Goal: Task Accomplishment & Management: Use online tool/utility

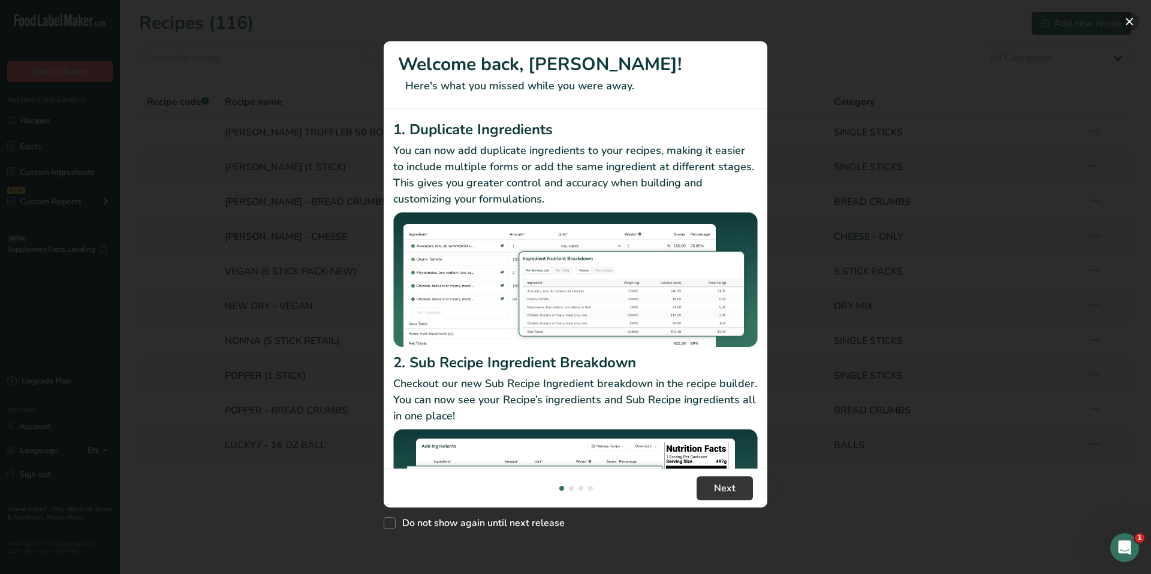
click at [1127, 23] on button "New Features" at bounding box center [1129, 21] width 19 height 19
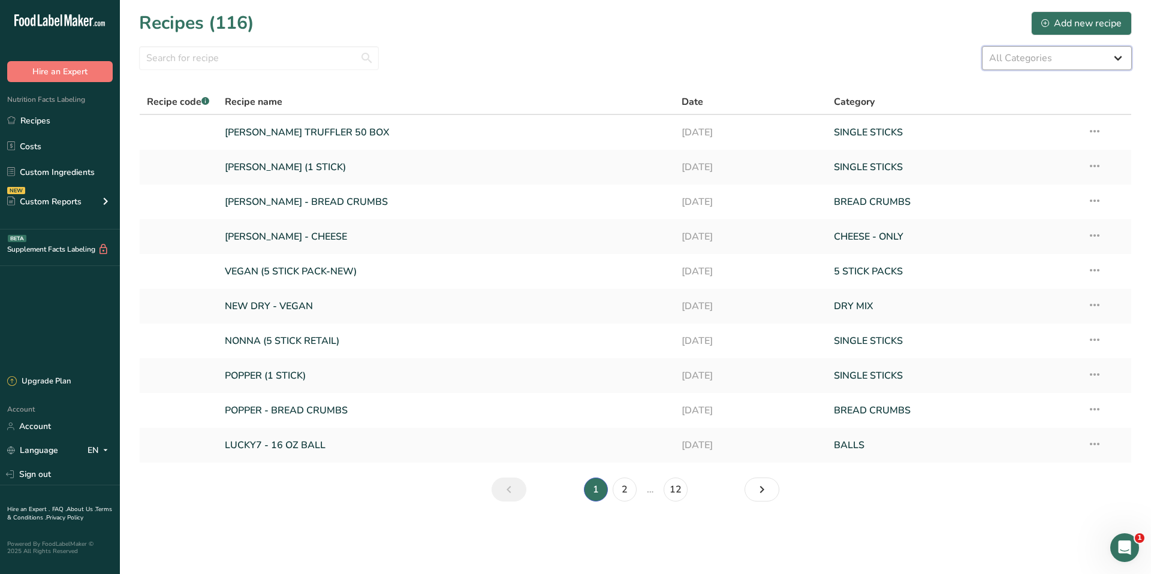
click at [1025, 52] on select "All Categories 5 STICK PACKS 50 STICK PACKS Baked Goods BALLS [GEOGRAPHIC_DATA]…" at bounding box center [1057, 58] width 150 height 24
select select "1135"
click at [982, 46] on select "All Categories 5 STICK PACKS 50 STICK PACKS Baked Goods BALLS [GEOGRAPHIC_DATA]…" at bounding box center [1057, 58] width 150 height 24
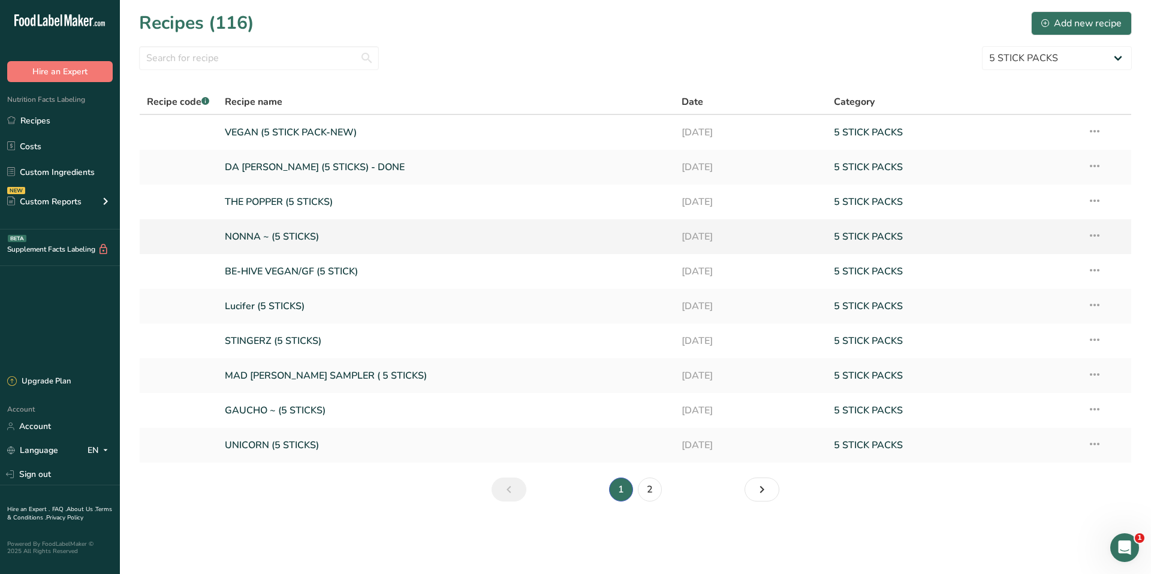
click at [275, 245] on link "NONNA ~ (5 STICKS)" at bounding box center [446, 236] width 442 height 25
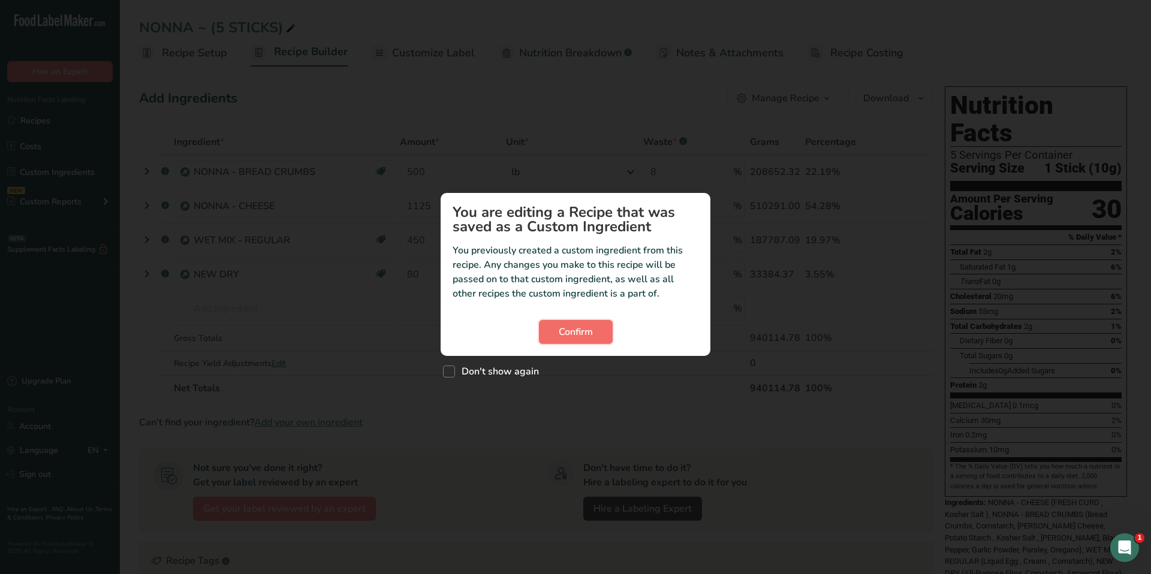
click at [597, 327] on button "Confirm" at bounding box center [576, 332] width 74 height 24
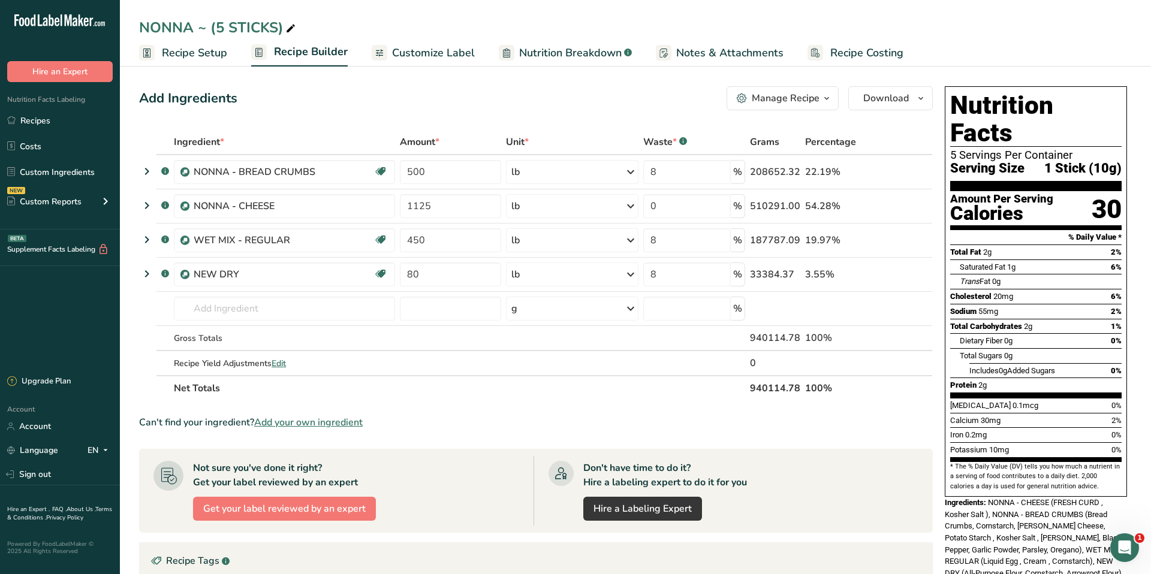
click at [572, 53] on span "Nutrition Breakdown" at bounding box center [570, 53] width 103 height 16
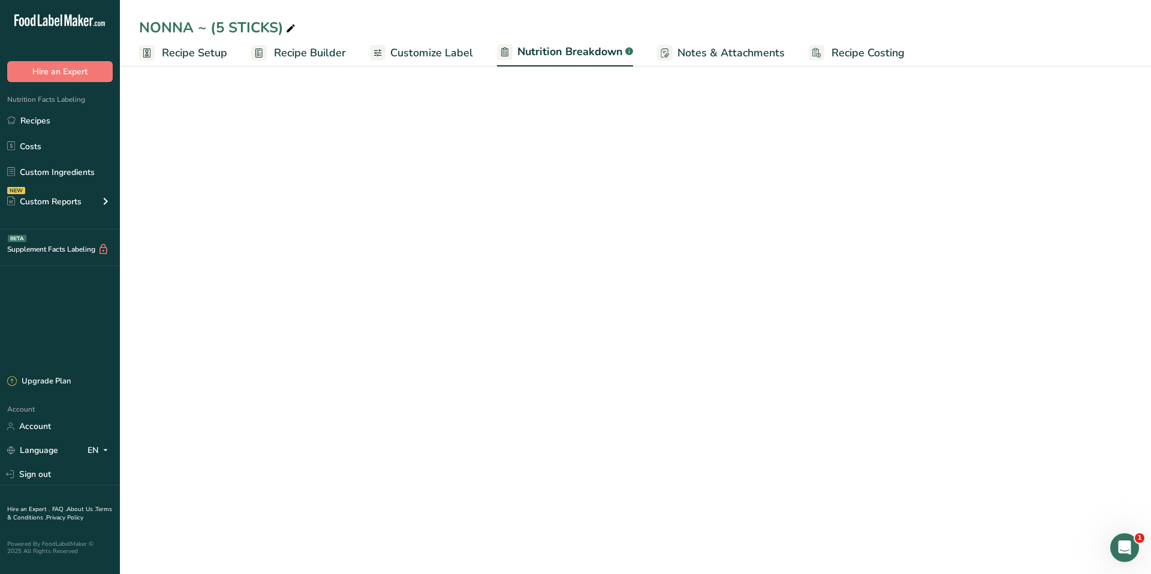
click at [420, 50] on span "Customize Label" at bounding box center [431, 53] width 83 height 16
select select "Calories"
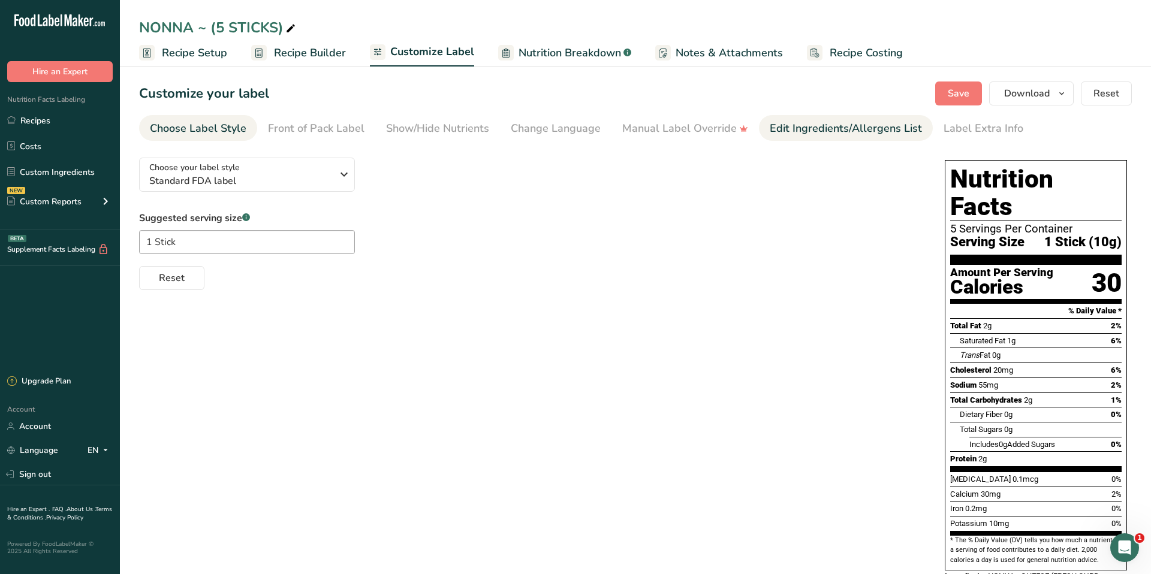
click at [805, 125] on div "Edit Ingredients/Allergens List" at bounding box center [846, 129] width 152 height 16
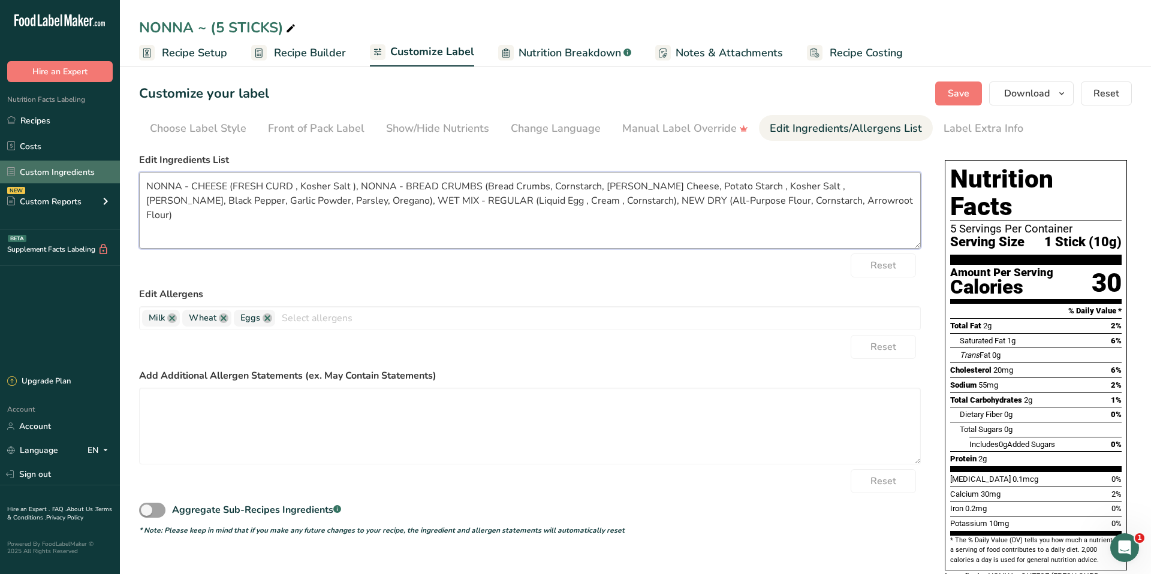
drag, startPoint x: 821, startPoint y: 201, endPoint x: 112, endPoint y: 180, distance: 710.1
click at [112, 180] on div ".a-20{fill:#fff;} Hire an Expert Nutrition Facts Labeling Recipes Costs Custom …" at bounding box center [575, 380] width 1151 height 761
click at [26, 121] on link "Recipes" at bounding box center [60, 120] width 120 height 23
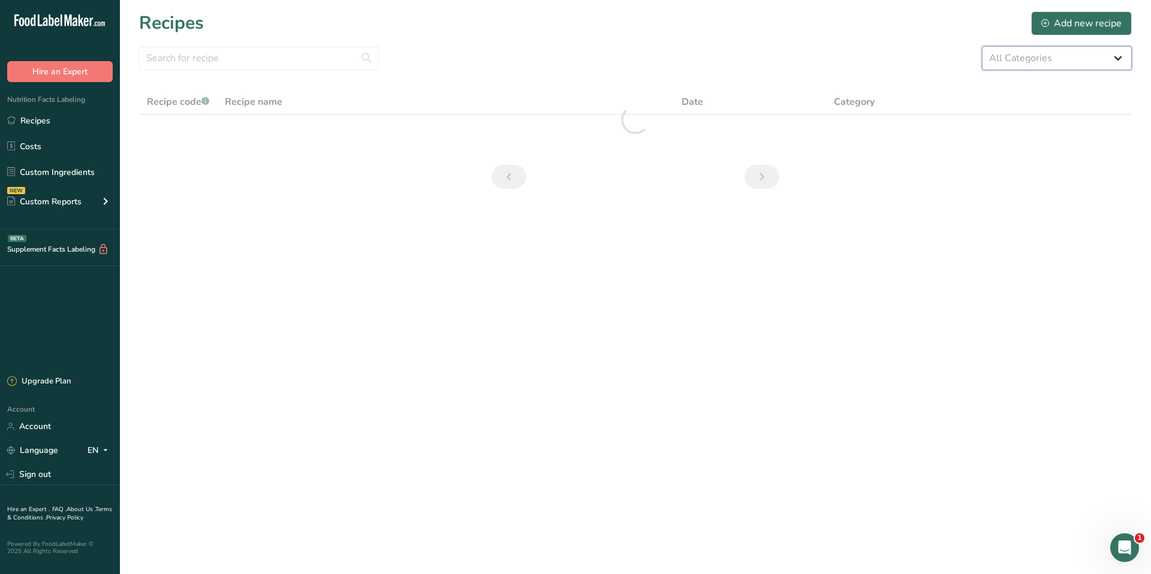
click at [999, 58] on select "All Categories 5 STICK PACKS 50 STICK PACKS Baked Goods BALLS [GEOGRAPHIC_DATA]…" at bounding box center [1057, 58] width 150 height 24
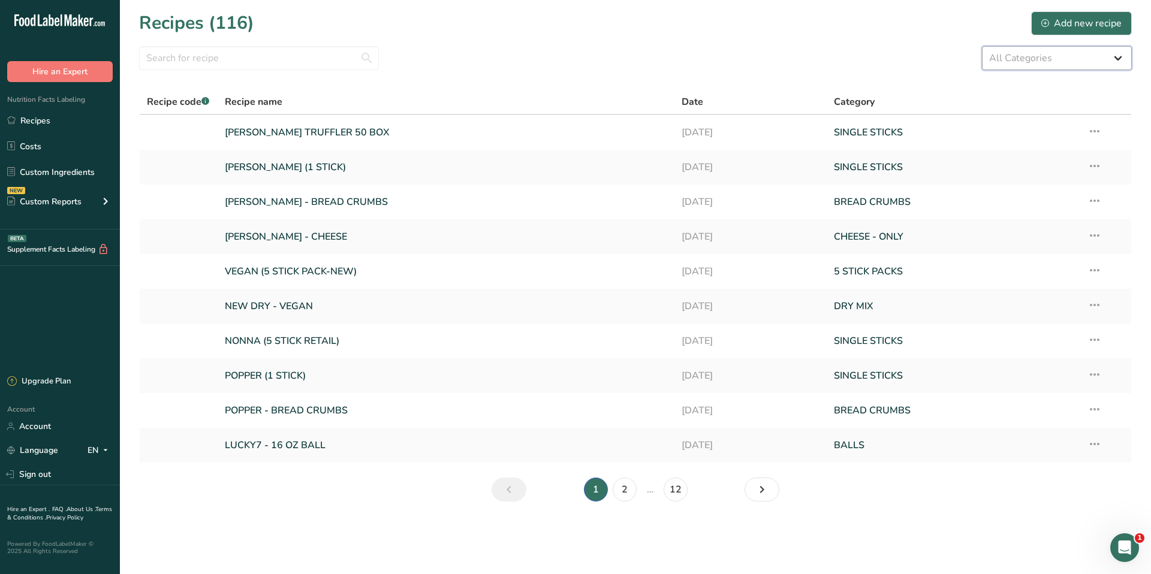
select select "1137"
click at [982, 46] on select "All Categories 5 STICK PACKS 50 STICK PACKS Baked Goods BALLS [GEOGRAPHIC_DATA]…" at bounding box center [1057, 58] width 150 height 24
click at [296, 197] on link "NONNA (5 STICK RETAIL)" at bounding box center [446, 201] width 442 height 25
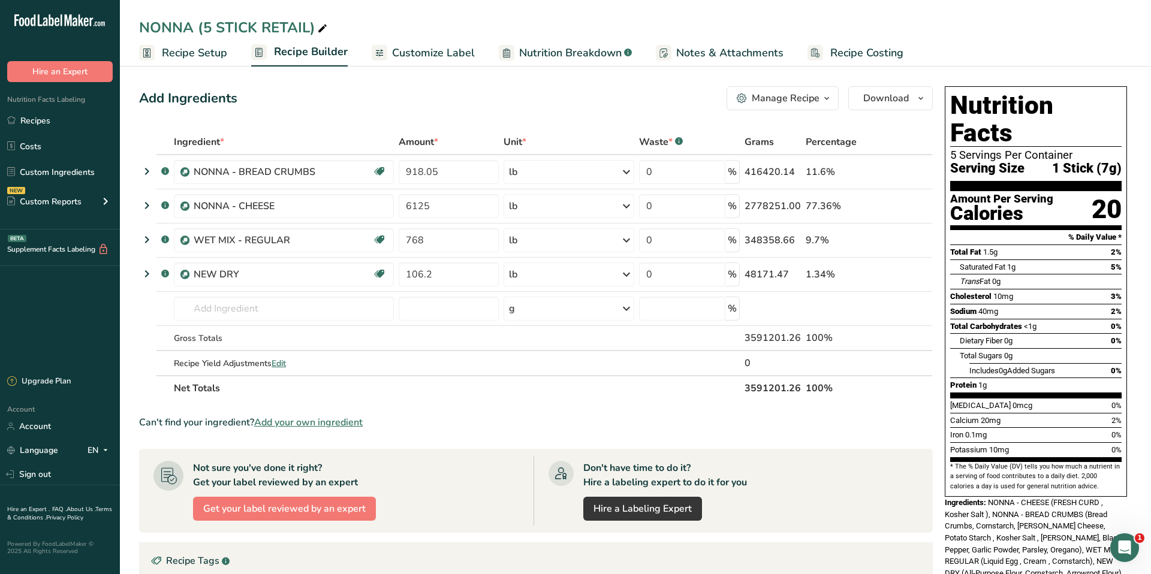
click at [431, 47] on span "Customize Label" at bounding box center [433, 53] width 83 height 16
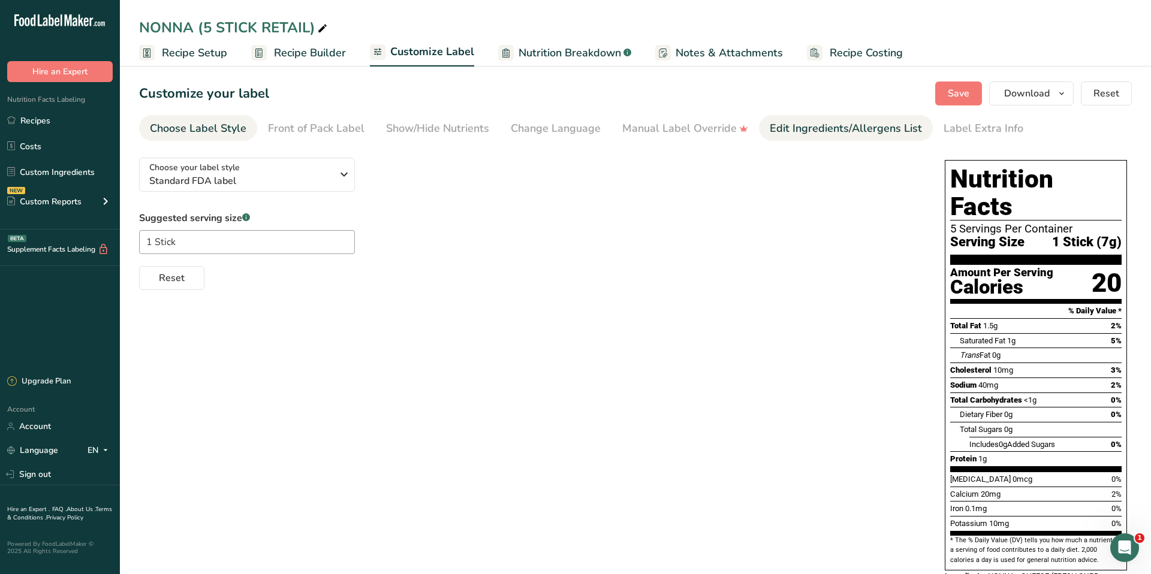
click at [824, 129] on div "Edit Ingredients/Allergens List" at bounding box center [846, 129] width 152 height 16
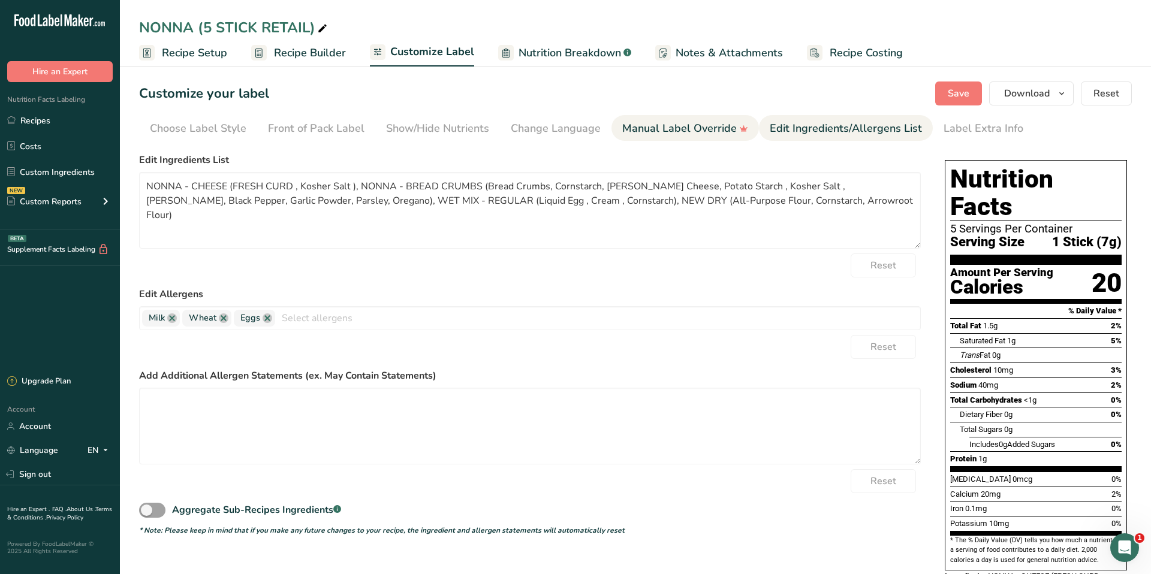
drag, startPoint x: 34, startPoint y: 119, endPoint x: 677, endPoint y: 138, distance: 643.6
click at [34, 119] on link "Recipes" at bounding box center [60, 120] width 120 height 23
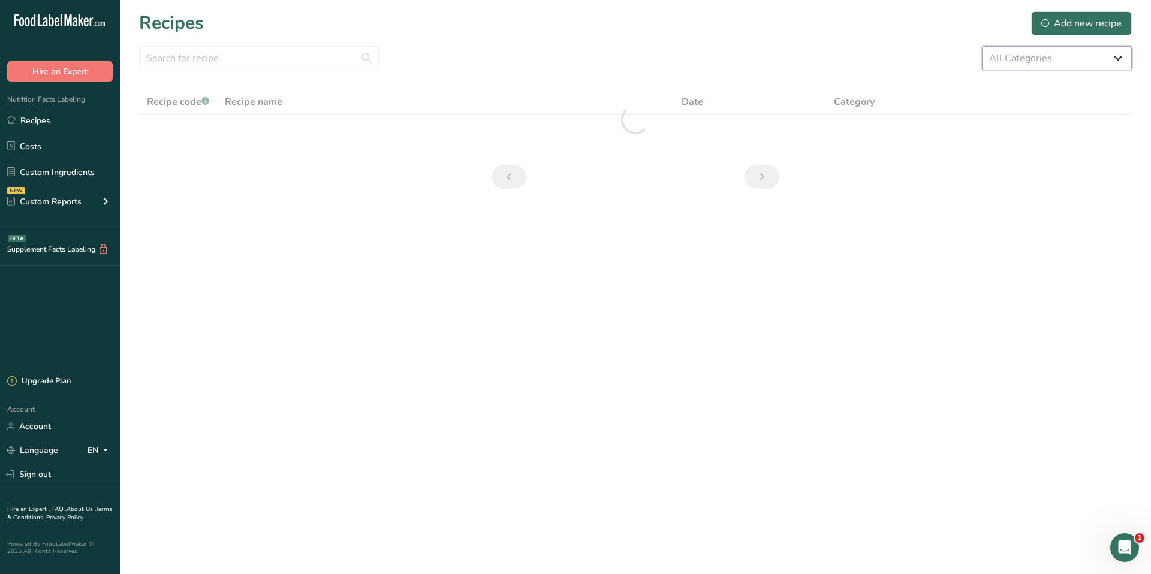
click at [1043, 61] on select "All Categories 5 STICK PACKS 50 STICK PACKS Baked Goods BALLS [GEOGRAPHIC_DATA]…" at bounding box center [1057, 58] width 150 height 24
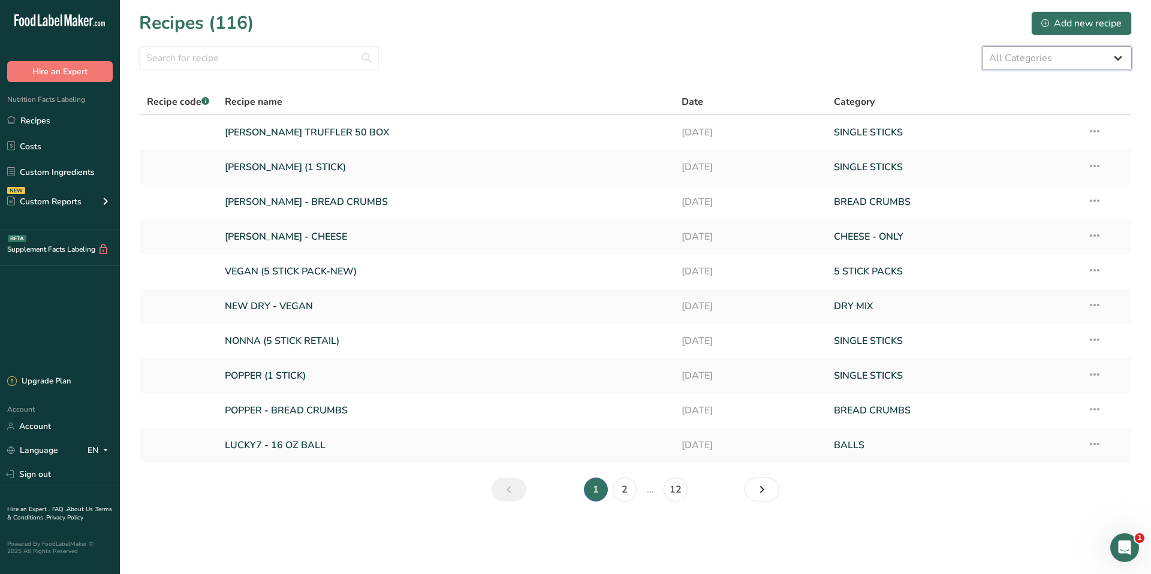
select select "1137"
click at [982, 46] on select "All Categories 5 STICK PACKS 50 STICK PACKS Baked Goods BALLS [GEOGRAPHIC_DATA]…" at bounding box center [1057, 58] width 150 height 24
click at [314, 242] on link "POPPER (1 STICK)" at bounding box center [446, 236] width 442 height 25
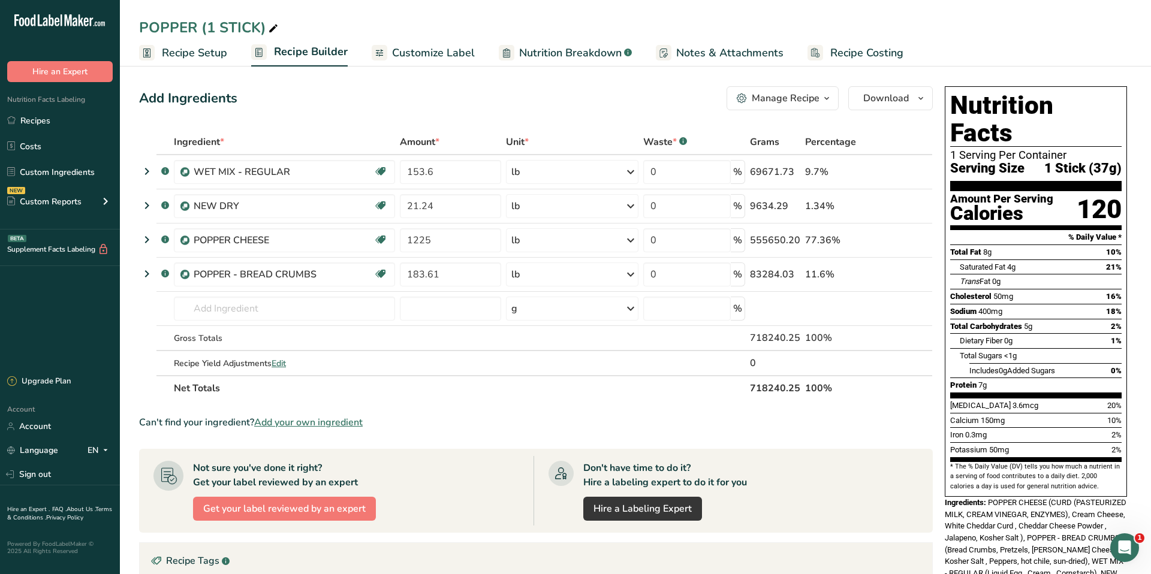
click at [550, 55] on span "Nutrition Breakdown" at bounding box center [570, 53] width 103 height 16
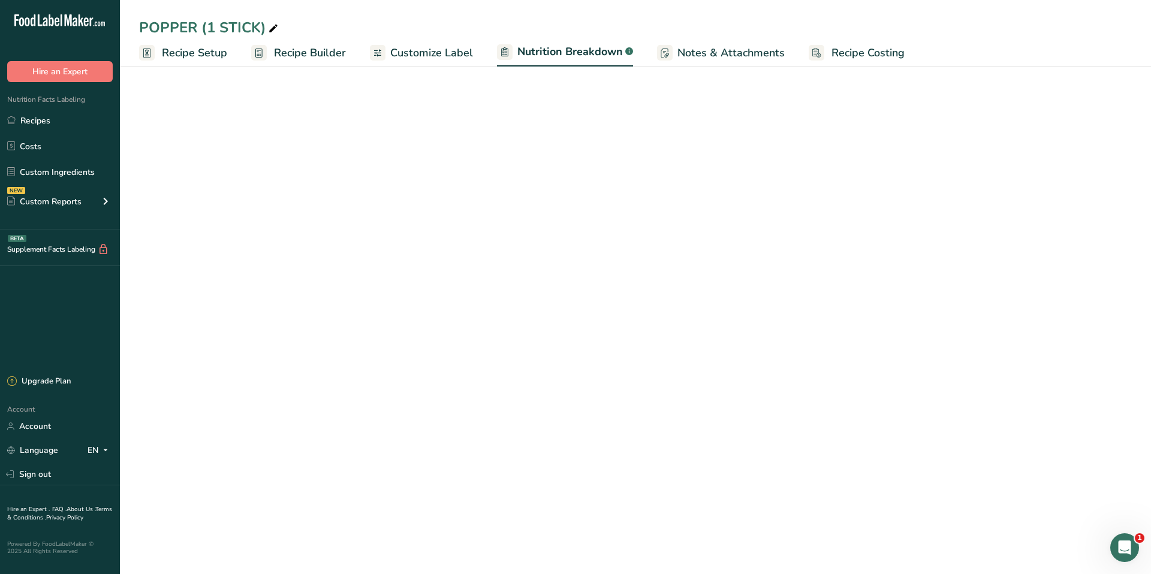
click at [426, 57] on span "Customize Label" at bounding box center [431, 53] width 83 height 16
select select "Calories"
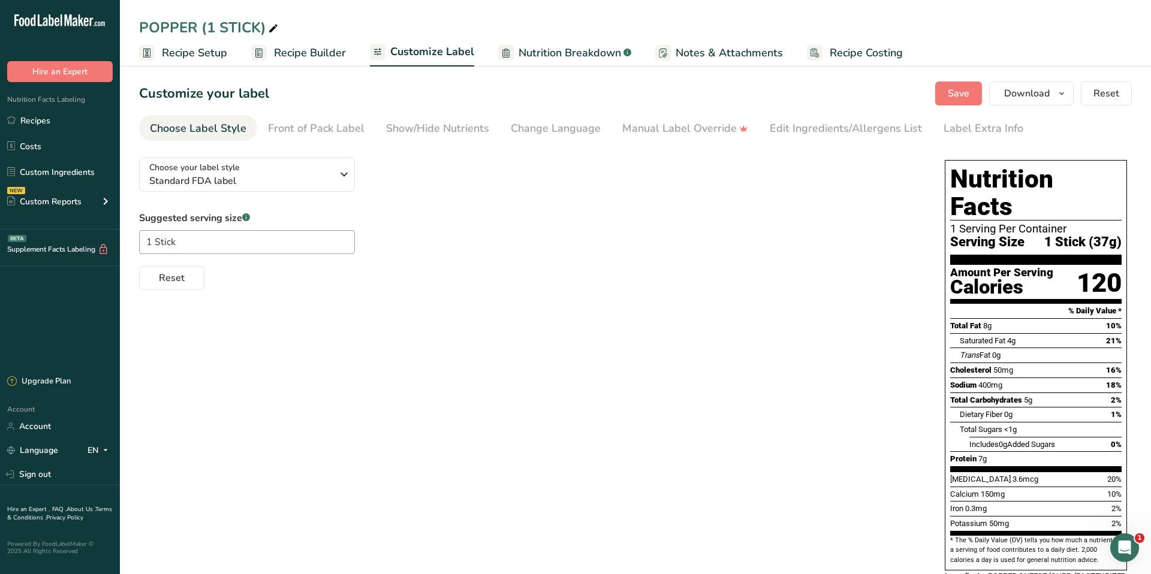
click at [825, 141] on section "Customize your label Save Download Choose what to show on your downloaded label…" at bounding box center [635, 385] width 1031 height 646
click at [823, 134] on div "Edit Ingredients/Allergens List" at bounding box center [846, 129] width 152 height 16
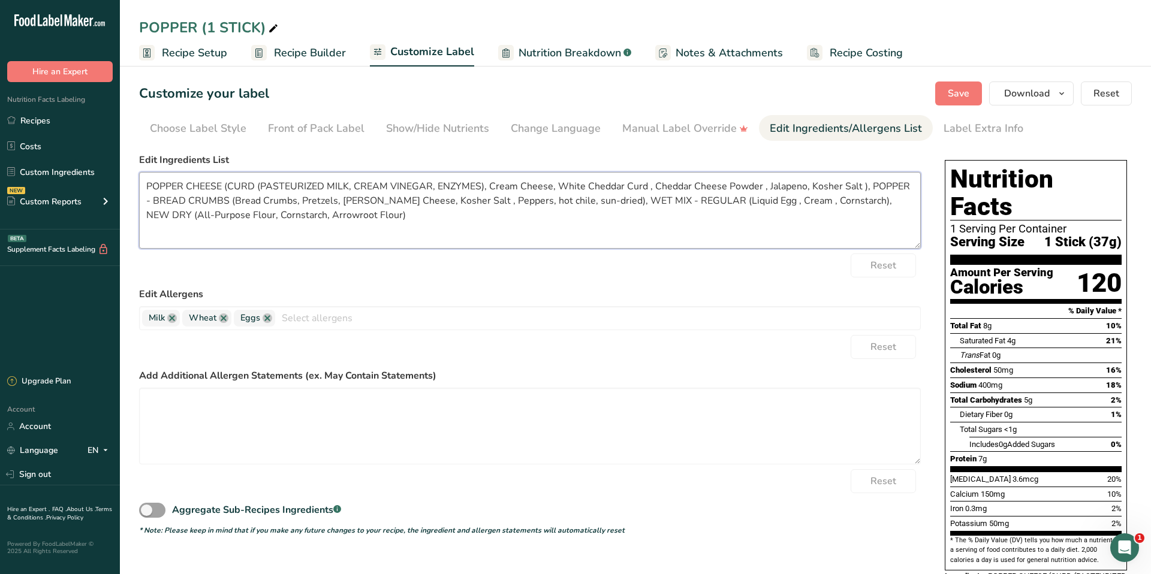
drag, startPoint x: 353, startPoint y: 219, endPoint x: 144, endPoint y: 158, distance: 218.2
click at [144, 158] on div "Edit Ingredients List POPPER CHEESE (CURD (PASTEURIZED MILK, CREAM VINEGAR, ENZ…" at bounding box center [530, 201] width 782 height 96
click at [30, 119] on link "Recipes" at bounding box center [60, 120] width 120 height 23
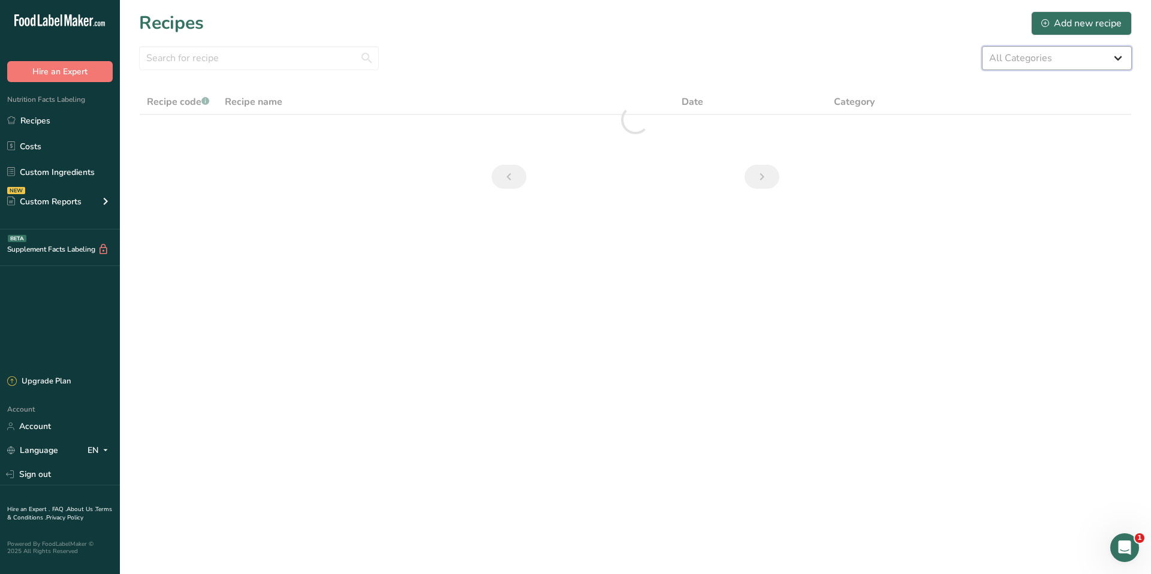
click at [1035, 53] on select "All Categories 5 STICK PACKS 50 STICK PACKS Baked Goods BALLS [GEOGRAPHIC_DATA]…" at bounding box center [1057, 58] width 150 height 24
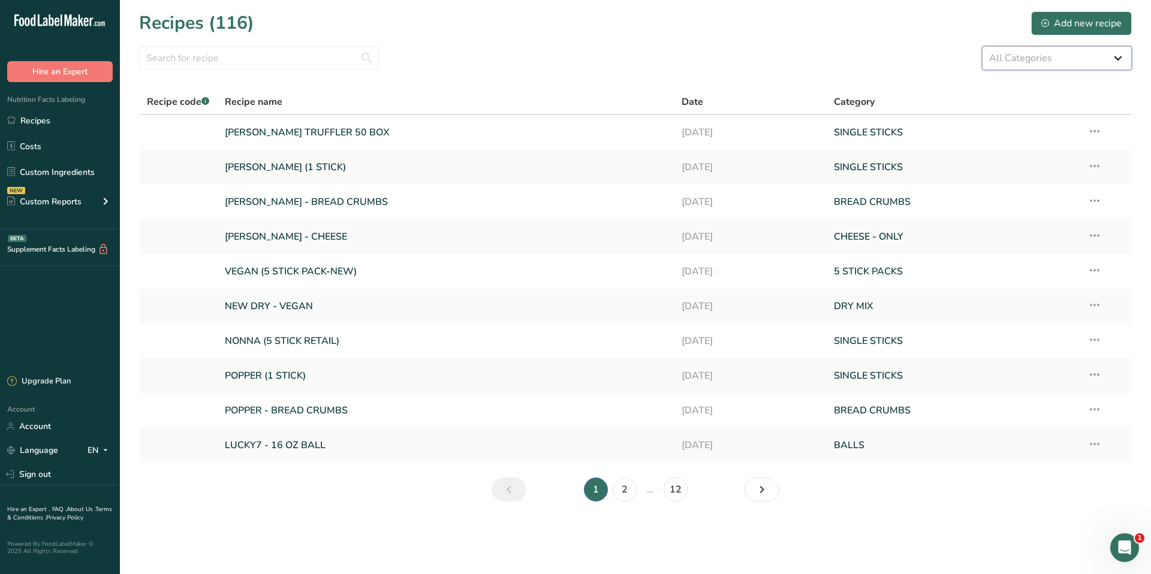
select select "1137"
click at [982, 46] on select "All Categories 5 STICK PACKS 50 STICK PACKS Baked Goods BALLS [GEOGRAPHIC_DATA]…" at bounding box center [1057, 58] width 150 height 24
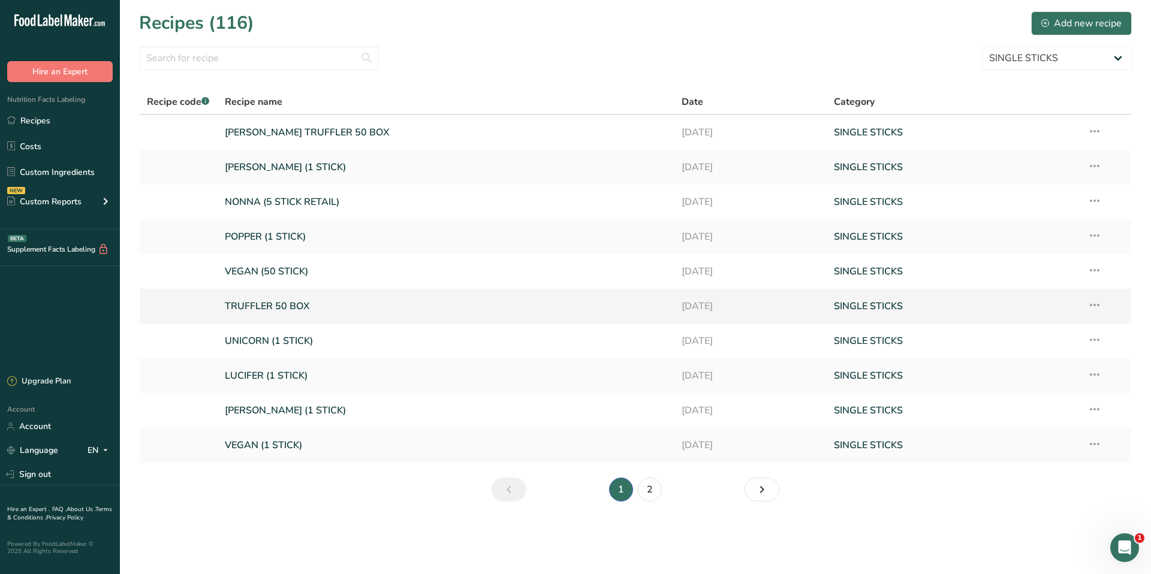
click at [291, 309] on link "TRUFFLER 50 BOX" at bounding box center [446, 306] width 442 height 25
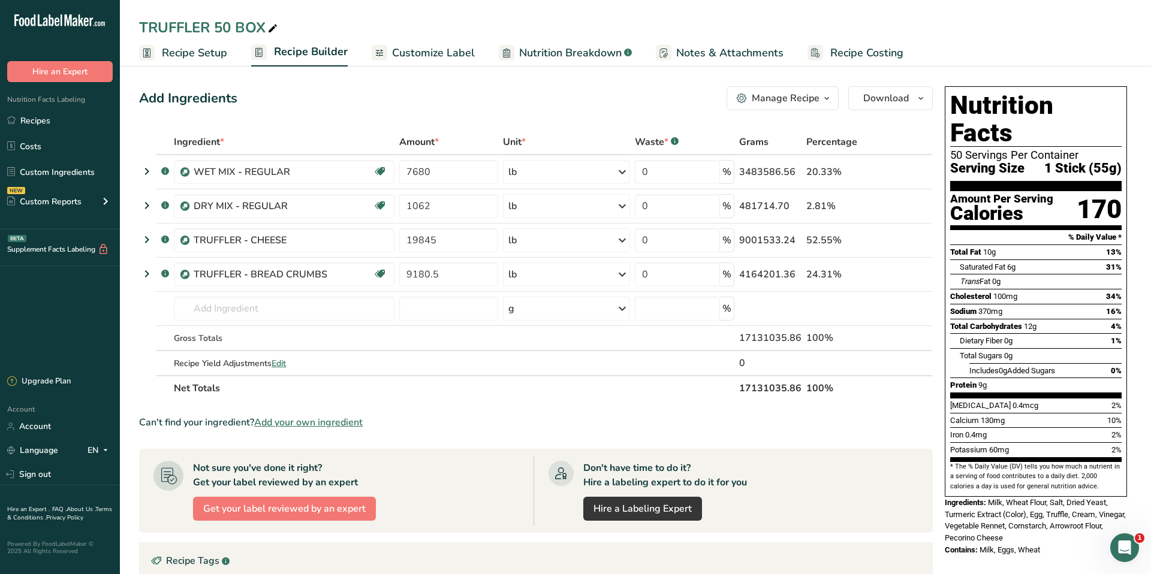
click at [459, 49] on span "Customize Label" at bounding box center [433, 53] width 83 height 16
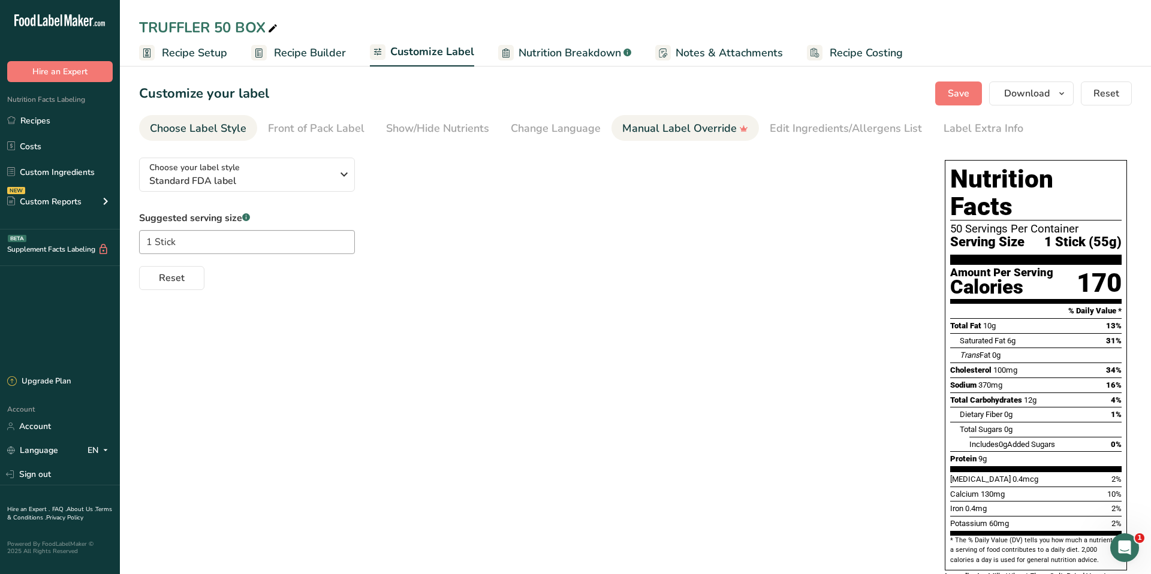
click at [644, 129] on div "Manual Label Override" at bounding box center [685, 129] width 126 height 16
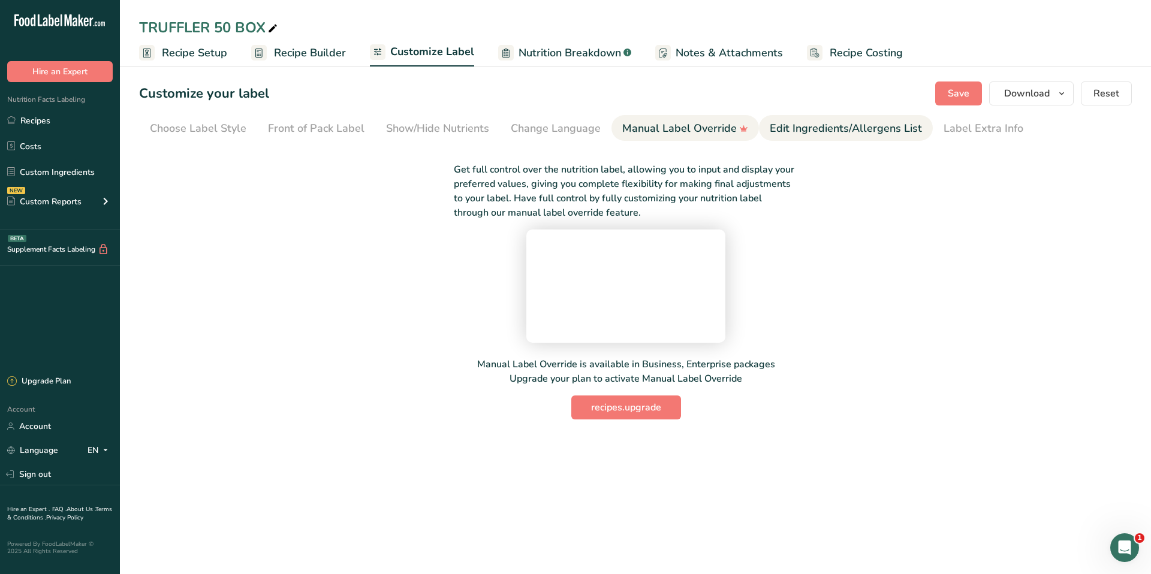
click at [777, 128] on div "Edit Ingredients/Allergens List" at bounding box center [846, 129] width 152 height 16
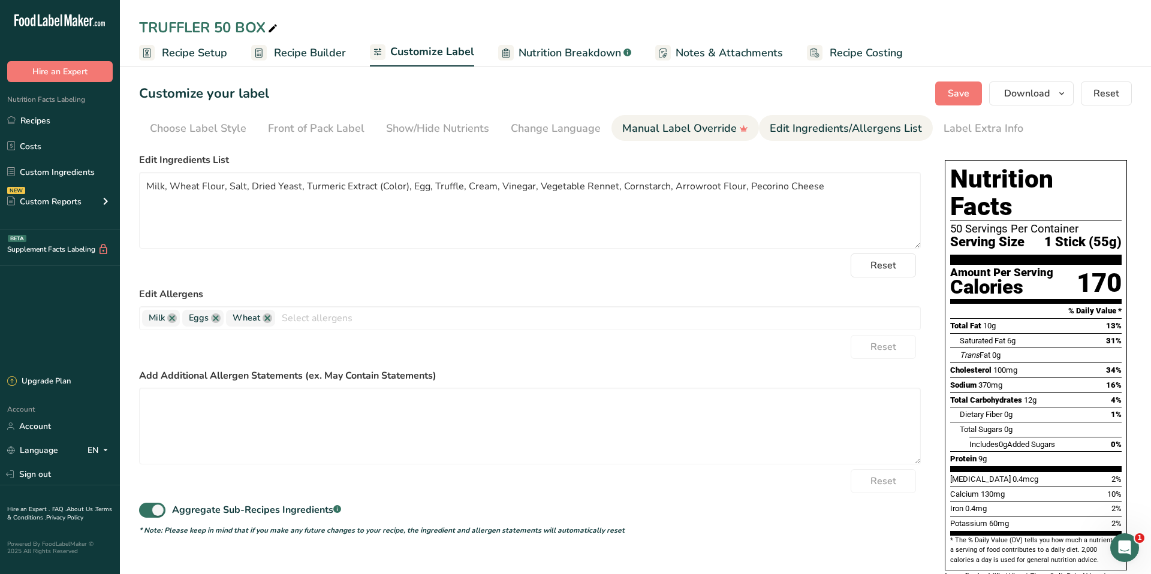
click at [55, 122] on link "Recipes" at bounding box center [60, 120] width 120 height 23
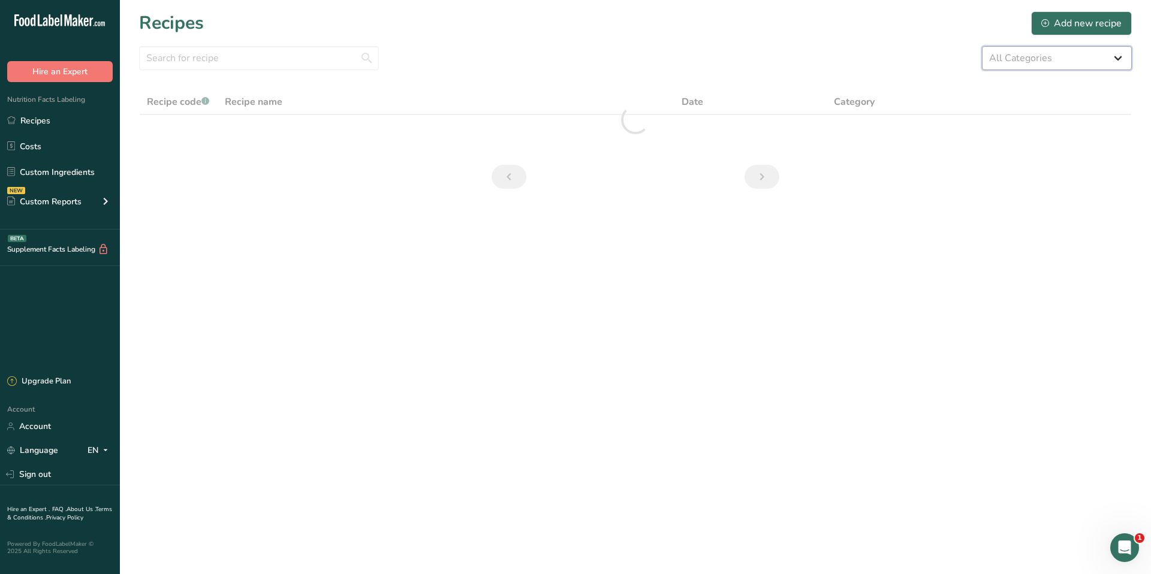
click at [1007, 55] on select "All Categories 5 STICK PACKS 50 STICK PACKS Baked Goods BALLS [GEOGRAPHIC_DATA]…" at bounding box center [1057, 58] width 150 height 24
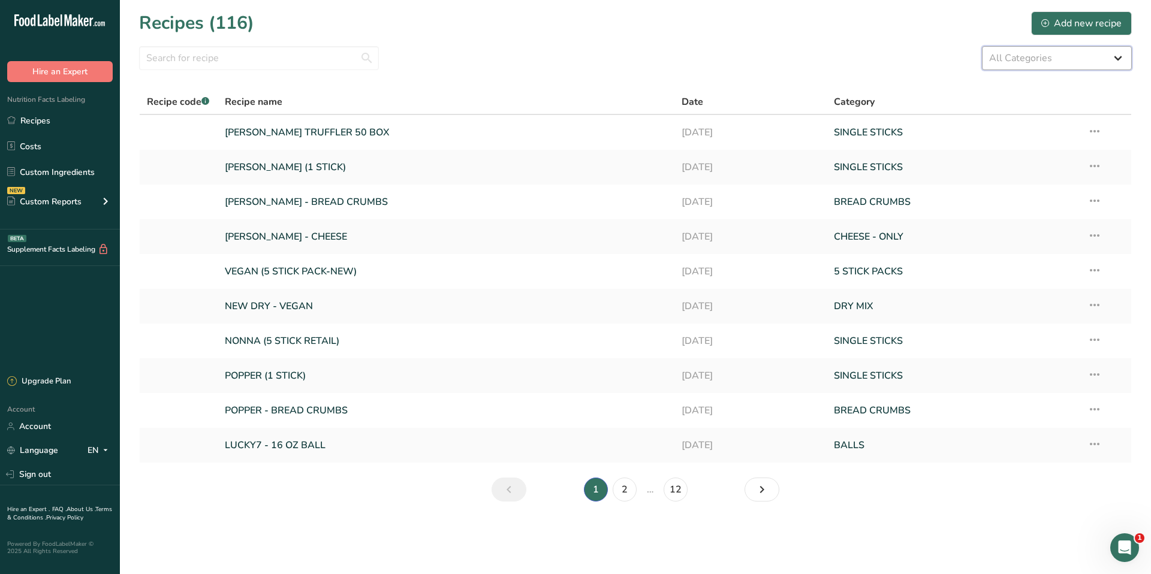
select select "1137"
click at [982, 46] on select "All Categories 5 STICK PACKS 50 STICK PACKS Baked Goods BALLS [GEOGRAPHIC_DATA]…" at bounding box center [1057, 58] width 150 height 24
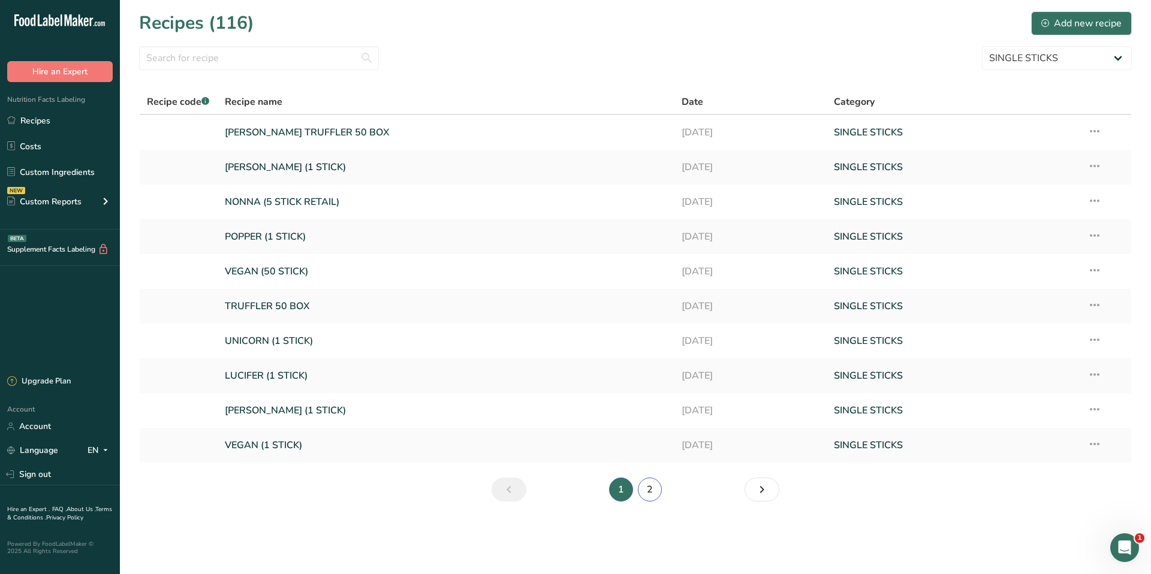
click at [644, 493] on link "2" at bounding box center [650, 490] width 24 height 24
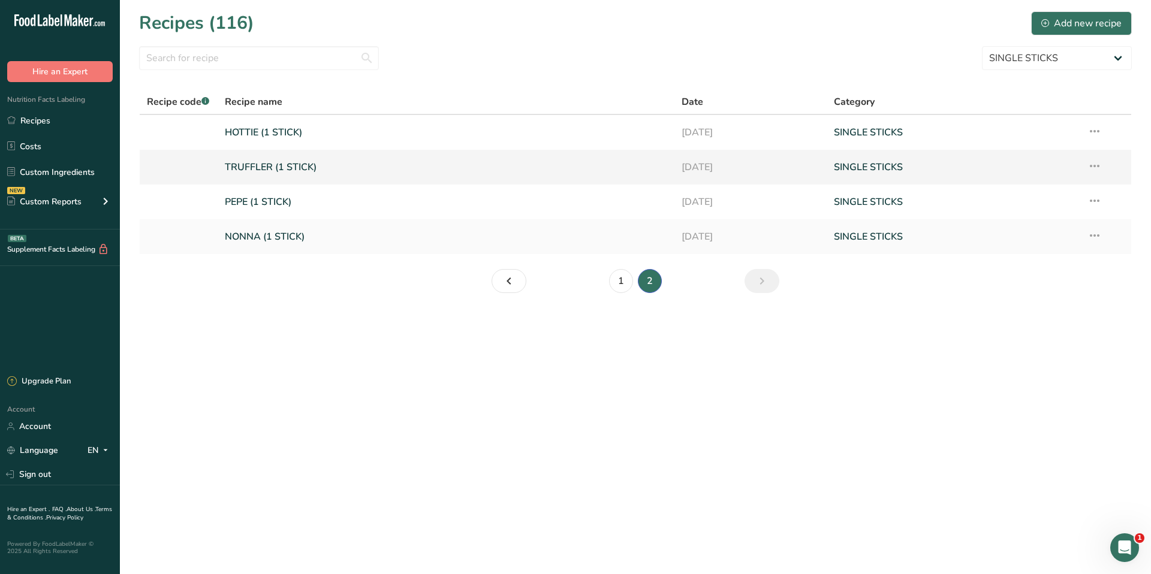
click at [275, 163] on link "TRUFFLER (1 STICK)" at bounding box center [446, 167] width 442 height 25
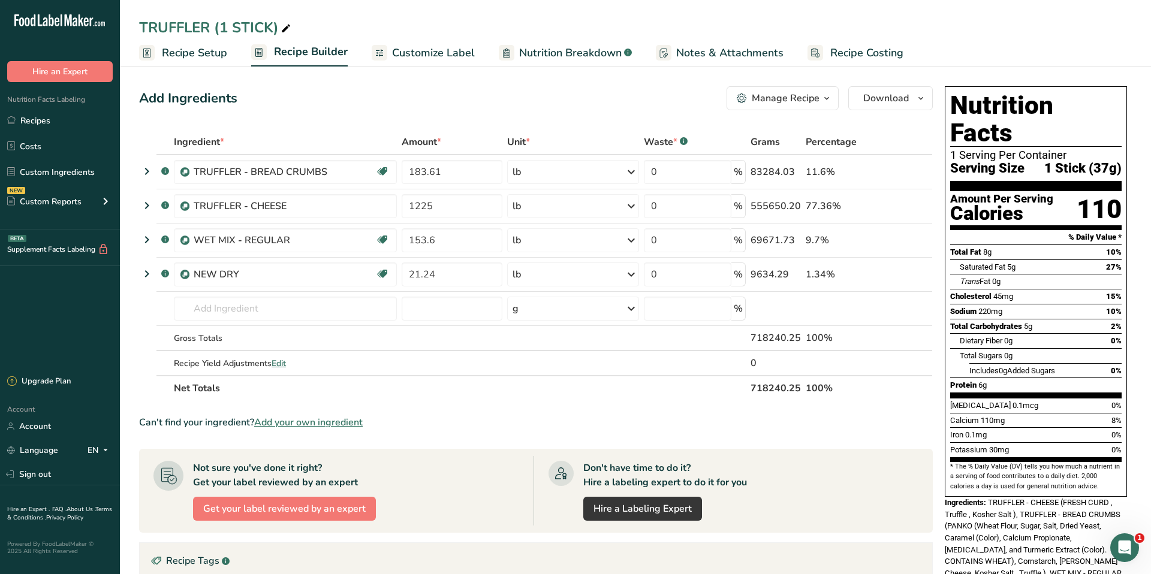
click at [430, 49] on span "Customize Label" at bounding box center [433, 53] width 83 height 16
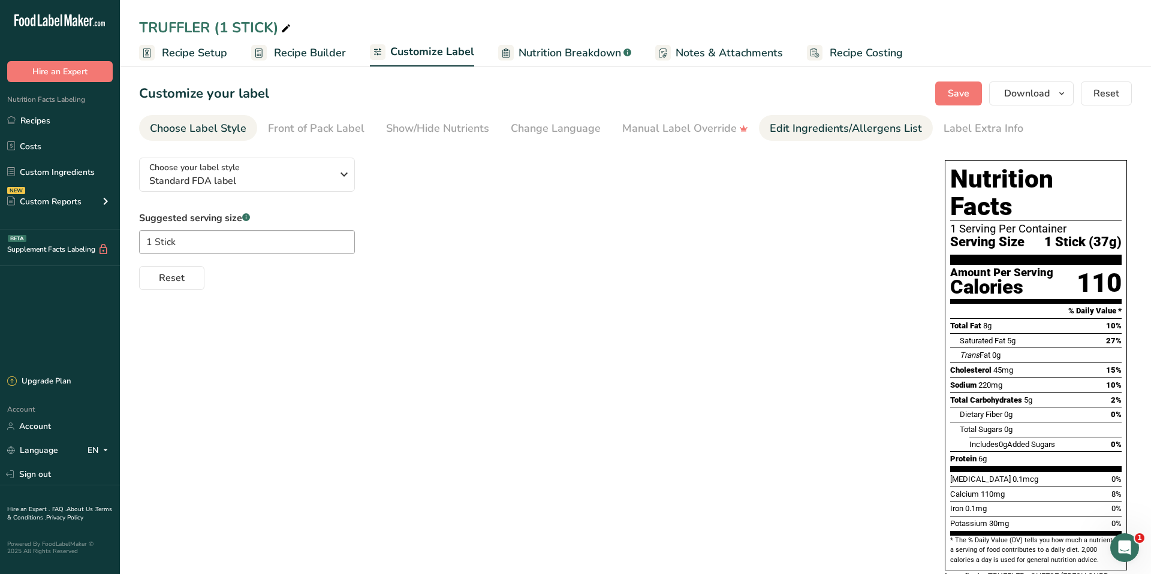
click at [791, 124] on div "Edit Ingredients/Allergens List" at bounding box center [846, 129] width 152 height 16
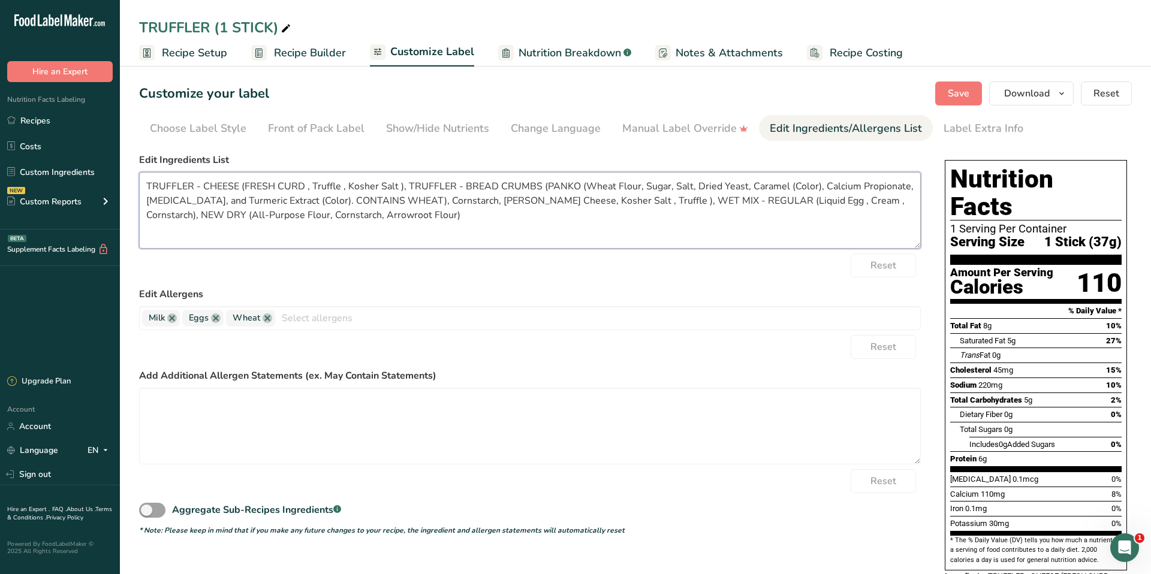
drag, startPoint x: 380, startPoint y: 214, endPoint x: 141, endPoint y: 173, distance: 242.8
click at [141, 173] on textarea "TRUFFLER - CHEESE (FRESH CURD , Truffle , Kosher Salt ), TRUFFLER - BREAD CRUMB…" at bounding box center [530, 210] width 782 height 77
drag, startPoint x: 34, startPoint y: 119, endPoint x: 551, endPoint y: 164, distance: 518.7
click at [34, 119] on link "Recipes" at bounding box center [60, 120] width 120 height 23
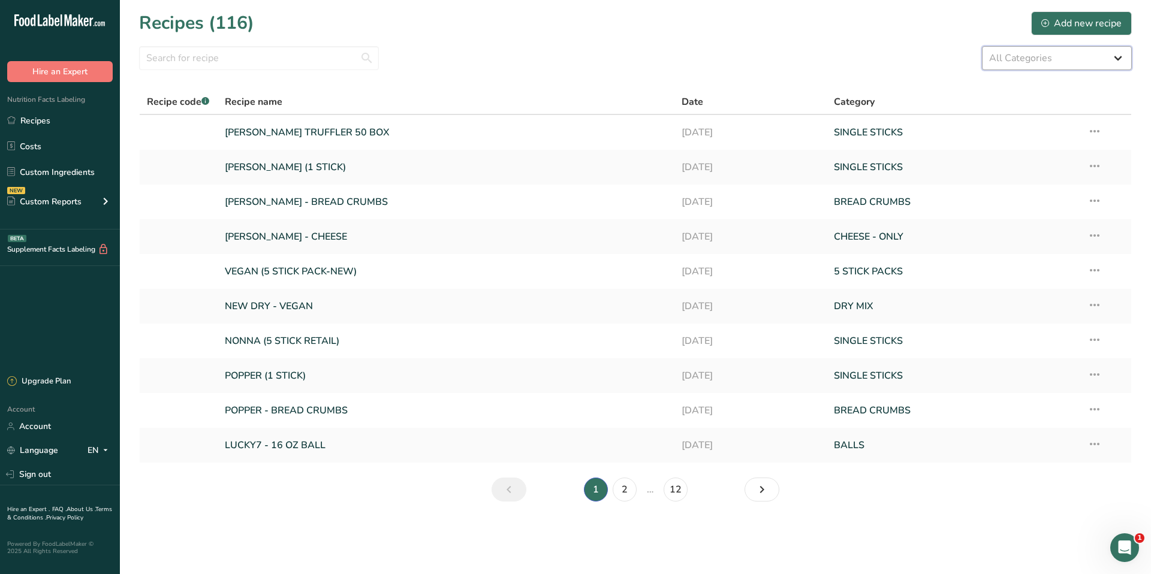
click at [1031, 50] on select "All Categories 5 STICK PACKS 50 STICK PACKS Baked Goods BALLS [GEOGRAPHIC_DATA]…" at bounding box center [1057, 58] width 150 height 24
select select "1137"
click at [982, 46] on select "All Categories 5 STICK PACKS 50 STICK PACKS Baked Goods BALLS [GEOGRAPHIC_DATA]…" at bounding box center [1057, 58] width 150 height 24
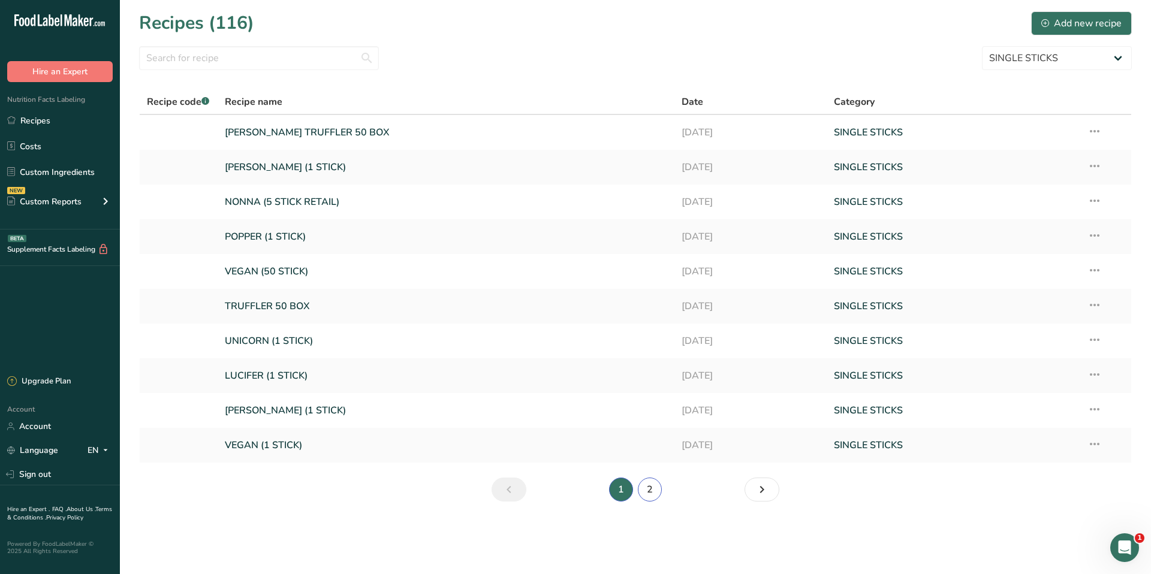
click at [643, 499] on link "2" at bounding box center [650, 490] width 24 height 24
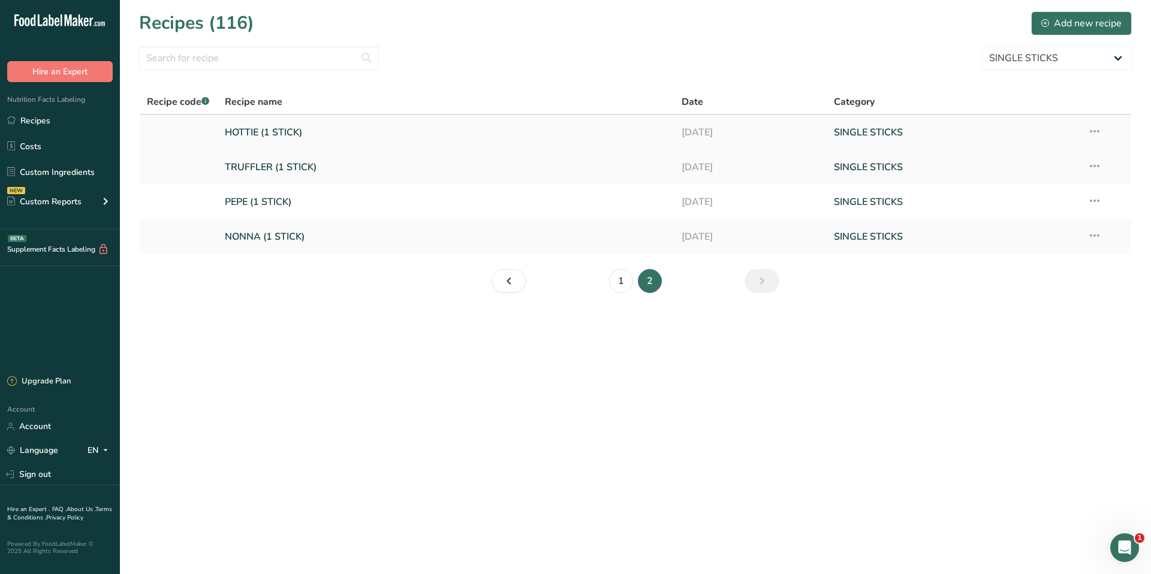
click at [274, 140] on link "HOTTIE (1 STICK)" at bounding box center [446, 132] width 442 height 25
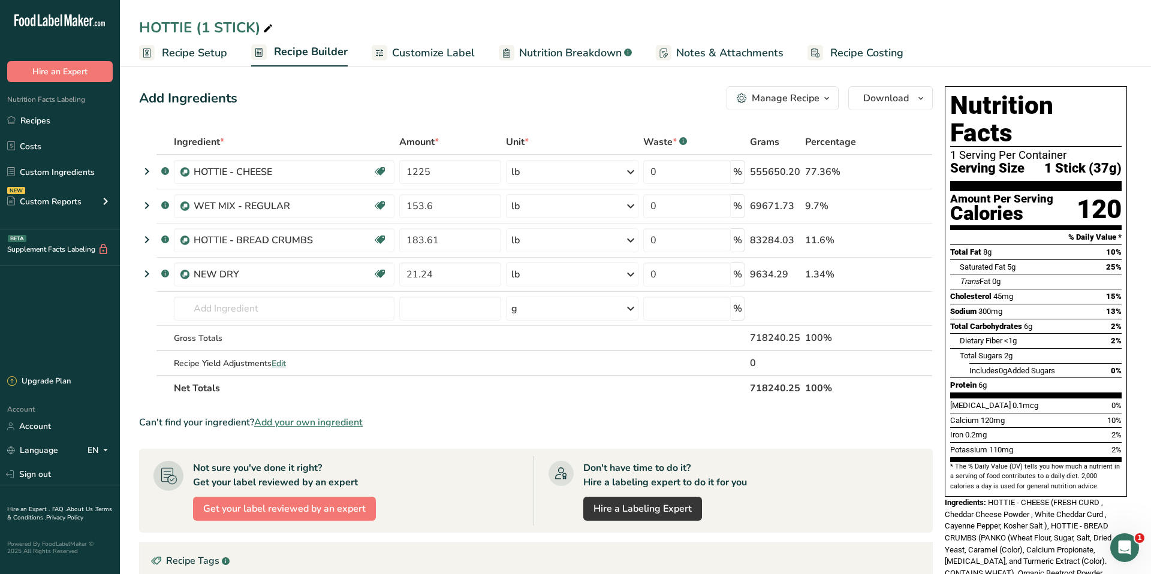
drag, startPoint x: 663, startPoint y: 53, endPoint x: 437, endPoint y: 55, distance: 226.0
click at [663, 53] on icon at bounding box center [665, 55] width 5 height 5
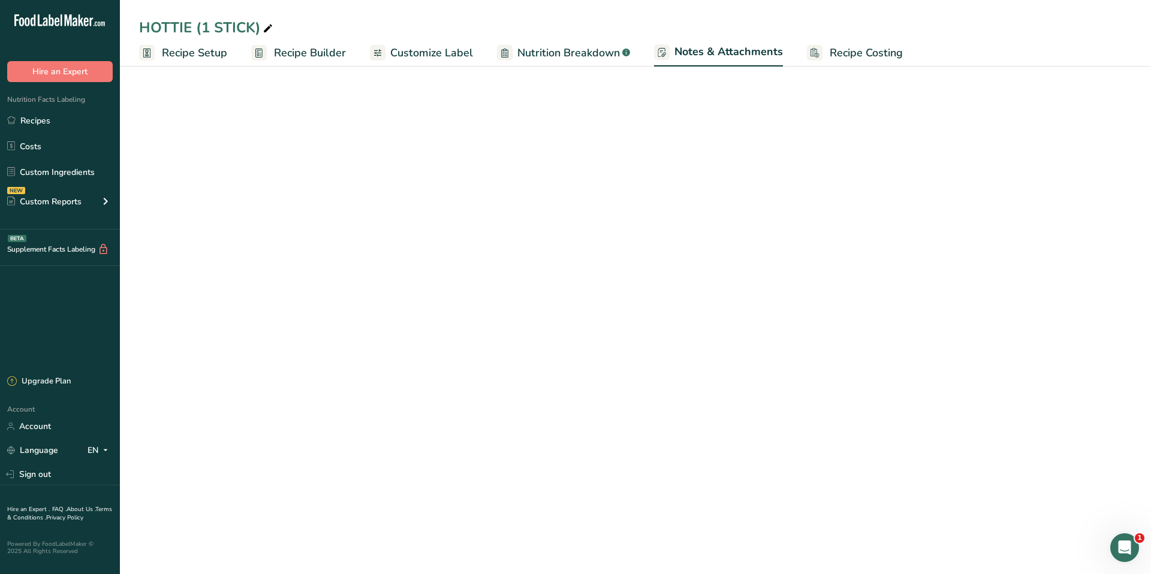
click at [434, 55] on span "Customize Label" at bounding box center [431, 53] width 83 height 16
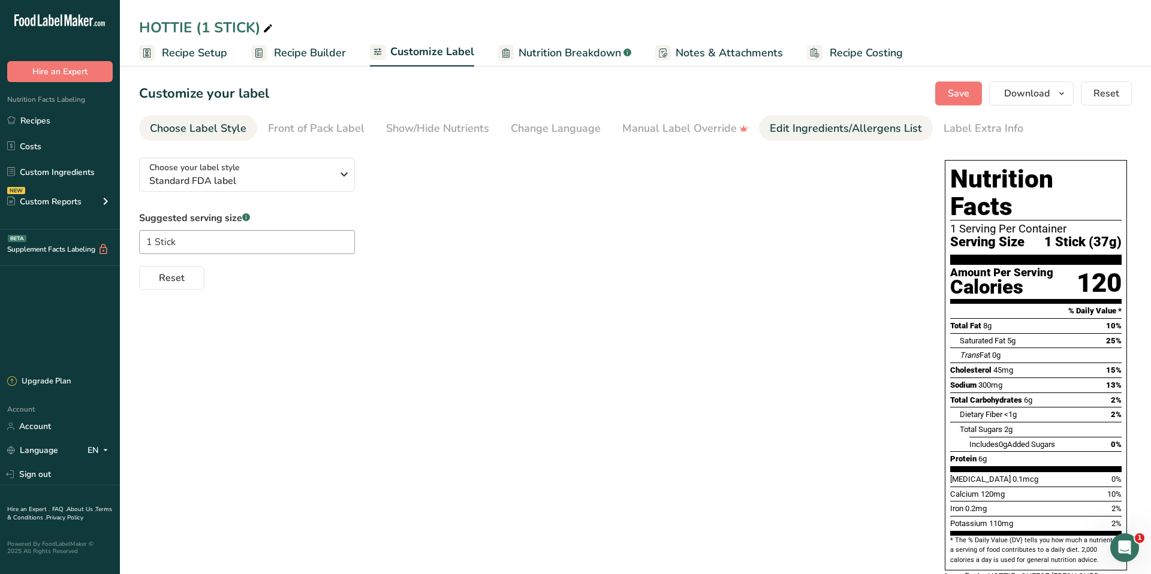
click at [807, 128] on div "Edit Ingredients/Allergens List" at bounding box center [846, 129] width 152 height 16
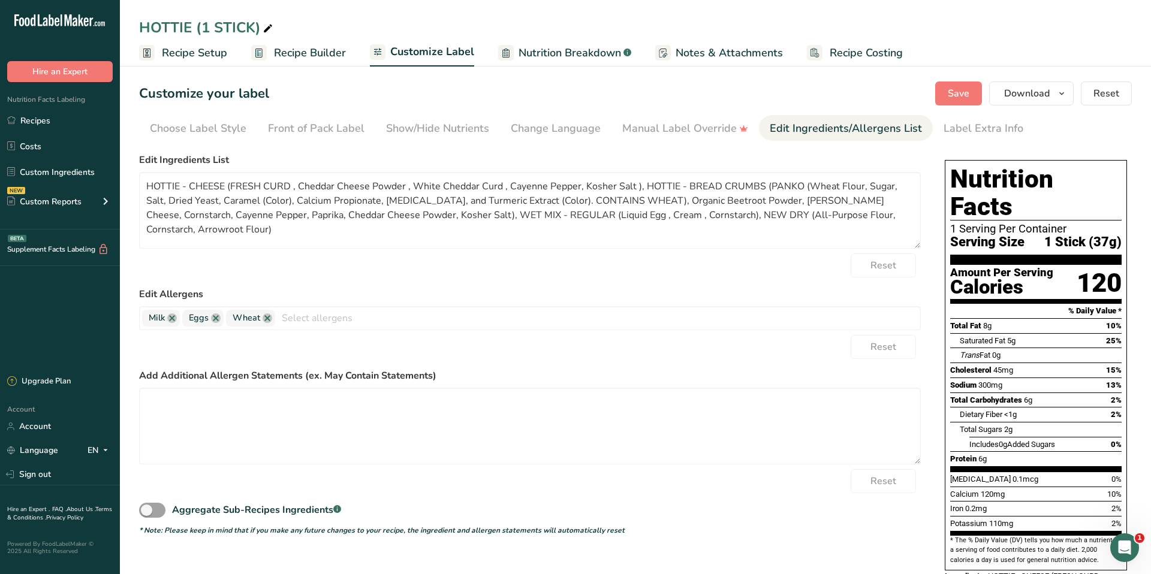
click at [807, 128] on div "Edit Ingredients/Allergens List" at bounding box center [846, 129] width 152 height 16
drag, startPoint x: 896, startPoint y: 216, endPoint x: 171, endPoint y: 173, distance: 726.7
click at [171, 173] on textarea "HOTTIE - CHEESE (FRESH CURD , Cheddar Cheese Powder , White Cheddar Curd , Caye…" at bounding box center [530, 210] width 782 height 77
